Goal: Task Accomplishment & Management: Manage account settings

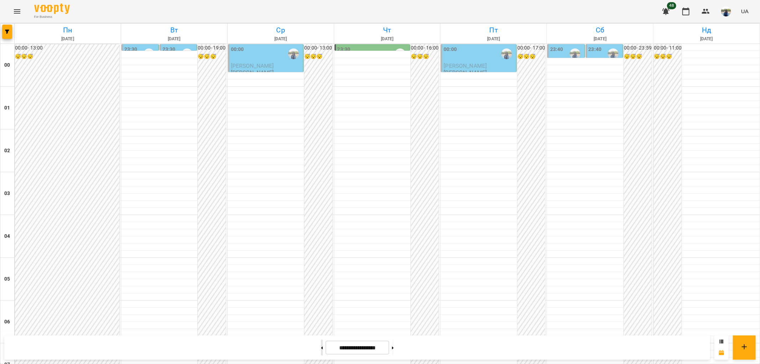
click at [321, 349] on button at bounding box center [322, 347] width 2 height 16
type input "**********"
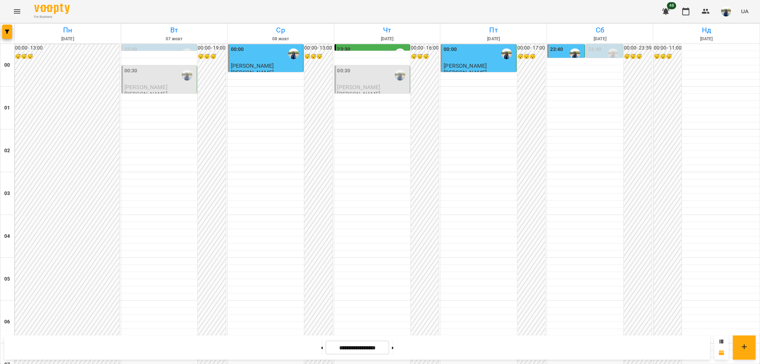
scroll to position [619, 0]
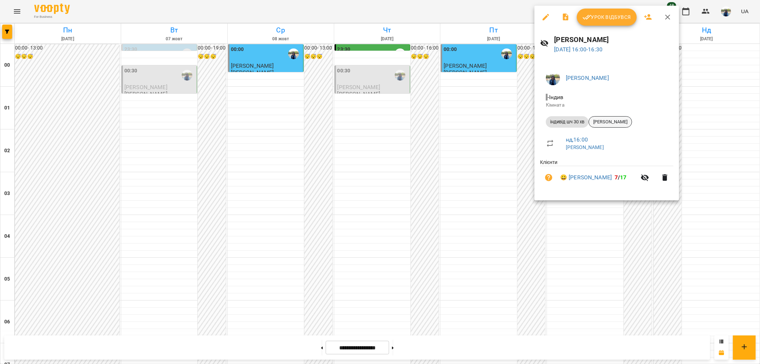
click at [618, 121] on span "[PERSON_NAME]" at bounding box center [610, 122] width 43 height 6
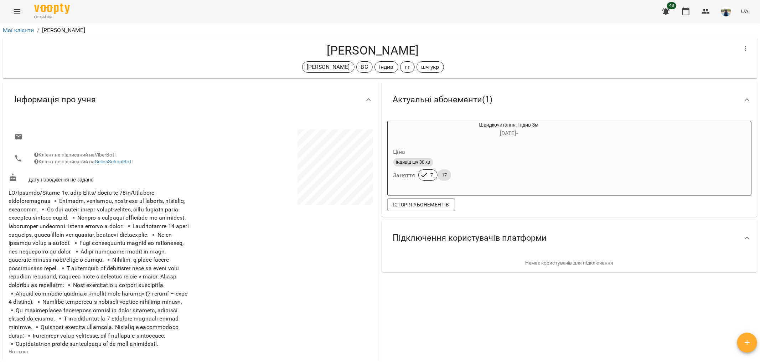
drag, startPoint x: 318, startPoint y: 48, endPoint x: 419, endPoint y: 53, distance: 100.9
click at [419, 53] on h4 "[PERSON_NAME]" at bounding box center [373, 50] width 728 height 15
copy h4 "[PERSON_NAME]"
